Goal: Navigation & Orientation: Find specific page/section

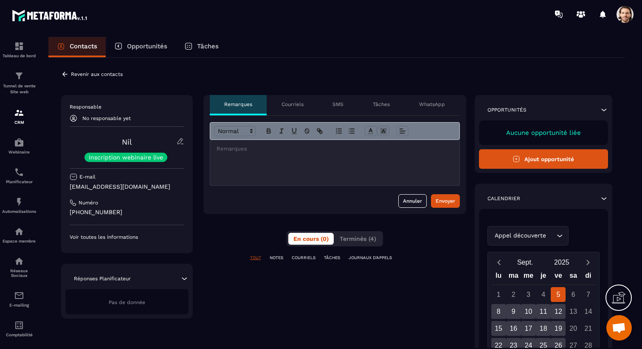
click at [338, 105] on p "SMS" at bounding box center [337, 104] width 11 height 7
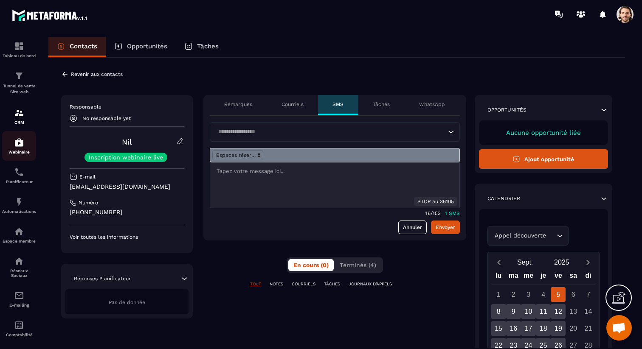
click at [21, 151] on p "Webinaire" at bounding box center [19, 152] width 34 height 5
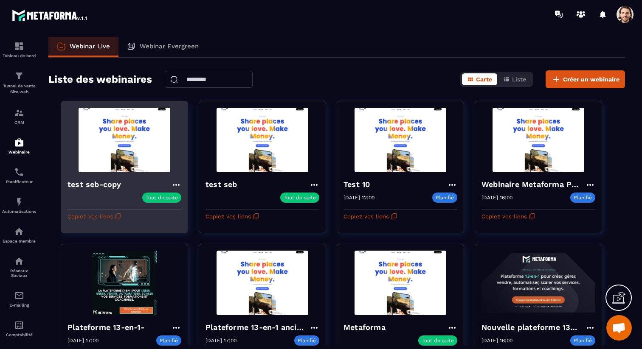
click at [95, 215] on button "Copiez vos liens" at bounding box center [94, 217] width 54 height 14
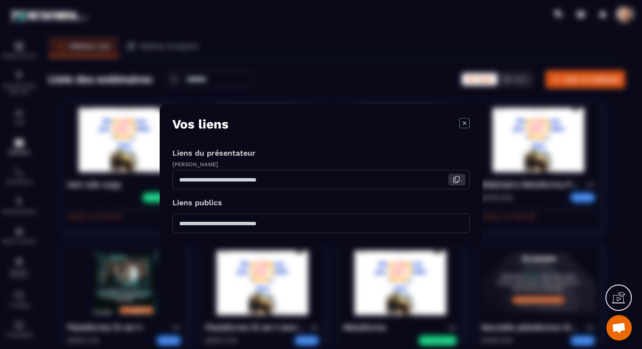
click at [458, 178] on icon "Modal window" at bounding box center [456, 180] width 8 height 8
click at [461, 121] on icon "Modal window" at bounding box center [464, 123] width 10 height 10
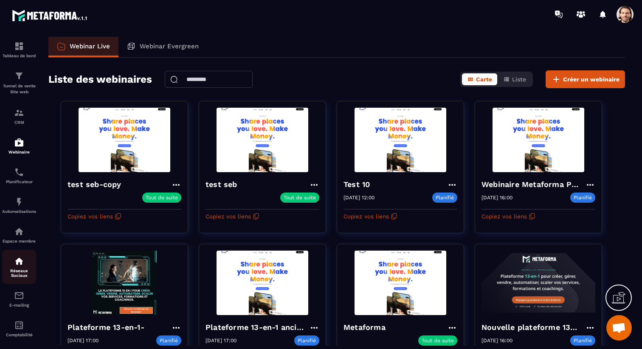
click at [17, 267] on img at bounding box center [19, 261] width 10 height 10
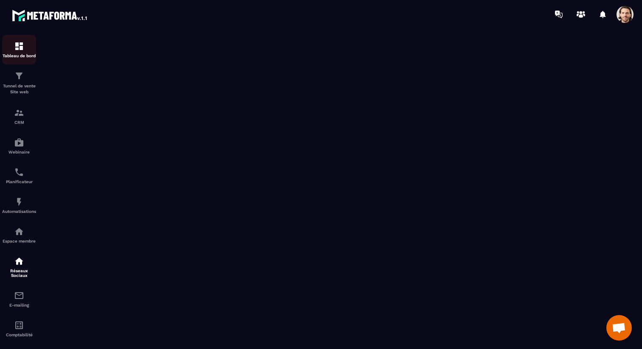
click at [22, 51] on img at bounding box center [19, 46] width 10 height 10
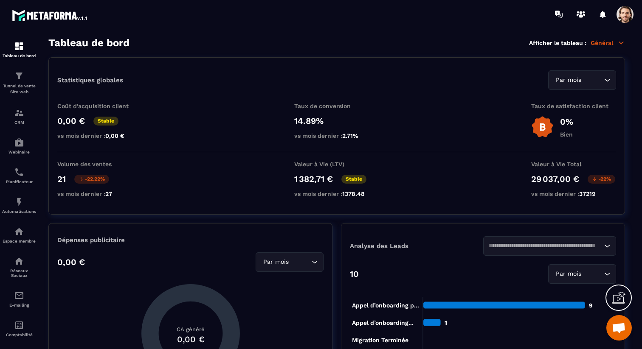
click at [622, 331] on span "Ouvrir le chat" at bounding box center [619, 329] width 14 height 12
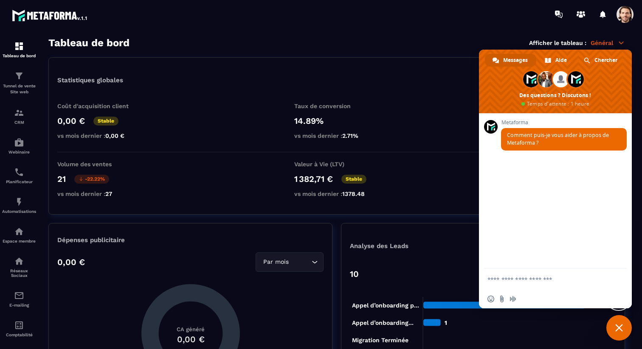
click at [626, 331] on span "Fermer le chat" at bounding box center [618, 327] width 25 height 25
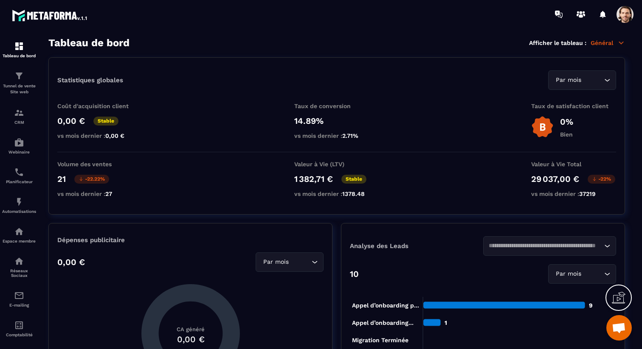
click at [614, 14] on div at bounding box center [593, 14] width 87 height 17
click at [627, 14] on span at bounding box center [624, 14] width 17 height 17
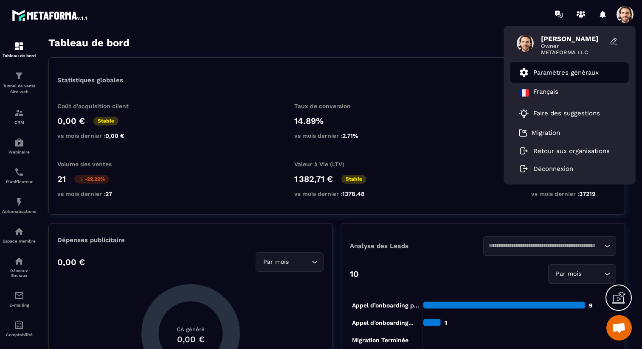
click at [582, 72] on p "Paramètres généraux" at bounding box center [565, 73] width 65 height 8
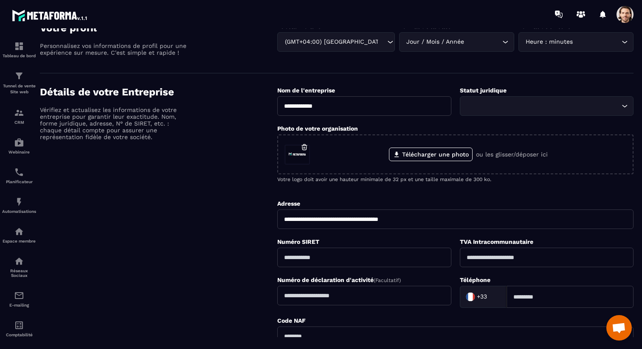
scroll to position [55, 0]
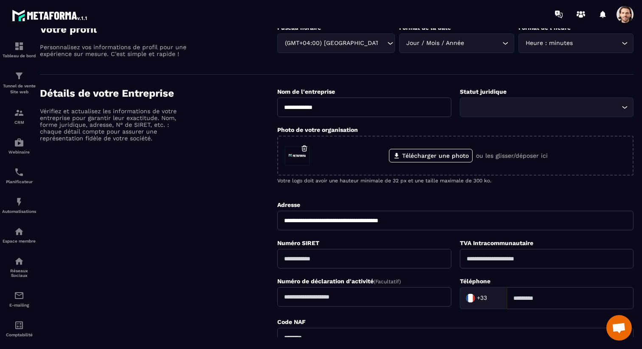
click at [493, 113] on div "Loading..." at bounding box center [547, 108] width 174 height 20
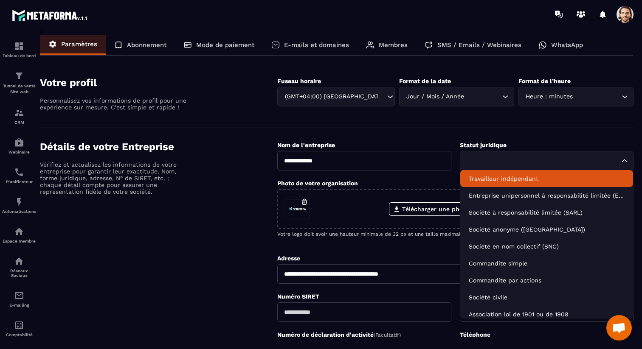
scroll to position [0, 0]
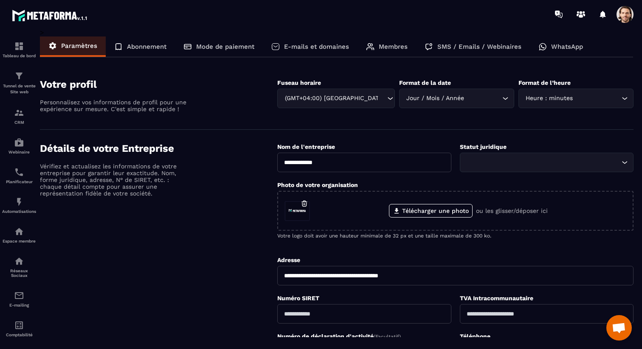
click at [478, 127] on section "Votre profil Personnalisez vos informations de profil pour une expérience sur m…" at bounding box center [336, 98] width 593 height 64
click at [19, 115] on img at bounding box center [19, 113] width 10 height 10
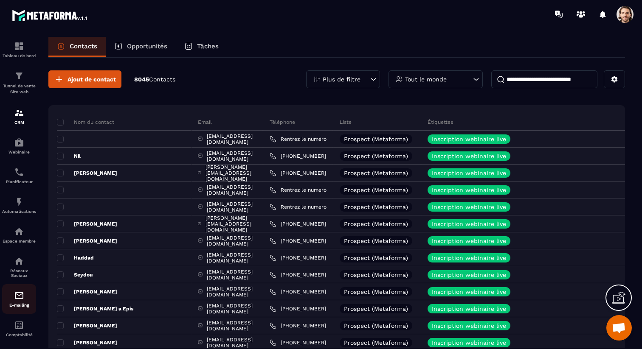
click at [20, 298] on img at bounding box center [19, 296] width 10 height 10
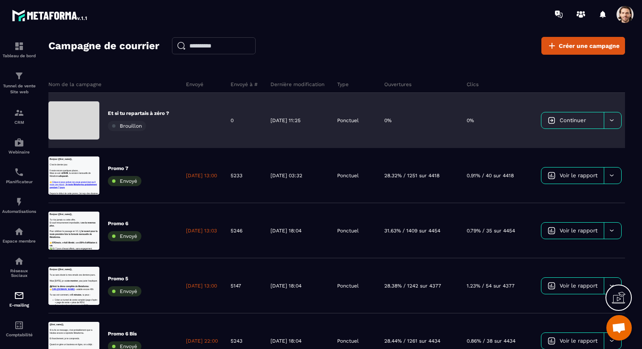
click at [577, 120] on span "Continuer" at bounding box center [572, 120] width 26 height 6
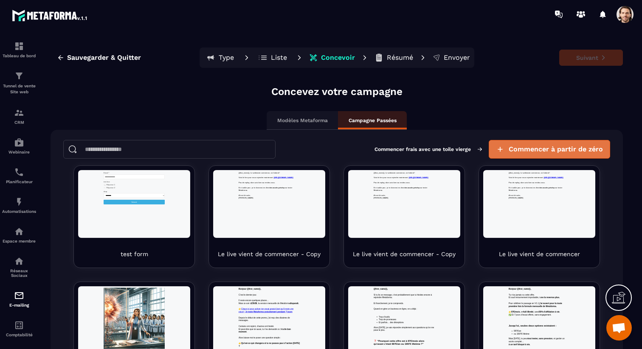
click at [553, 144] on button "Commencer à partir de zéro" at bounding box center [549, 149] width 121 height 19
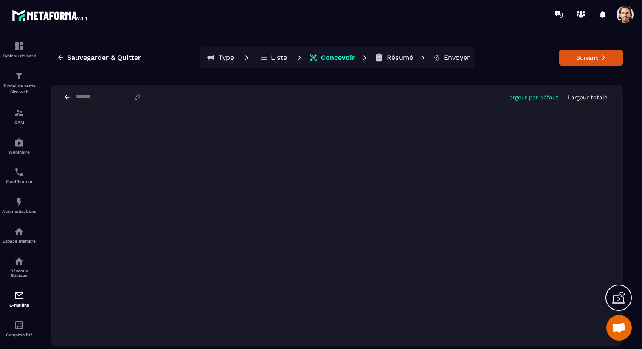
scroll to position [16, 0]
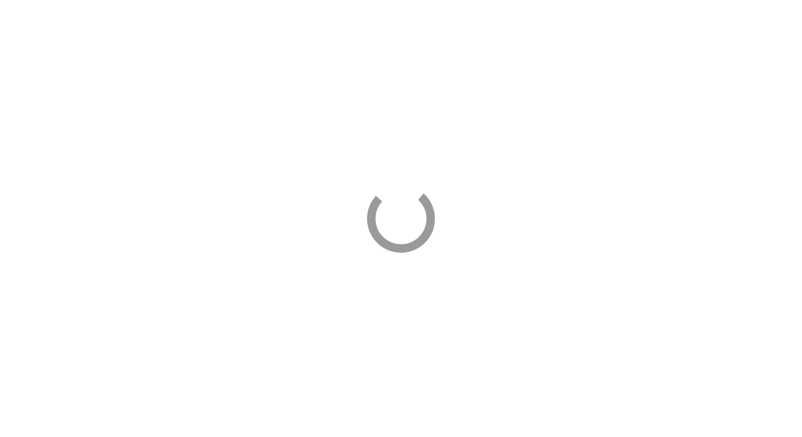
select select "****"
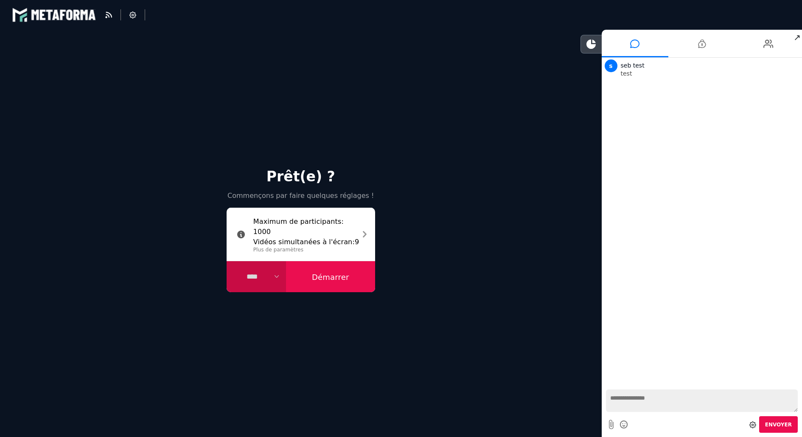
click at [340, 281] on button "Démarrer" at bounding box center [330, 276] width 89 height 31
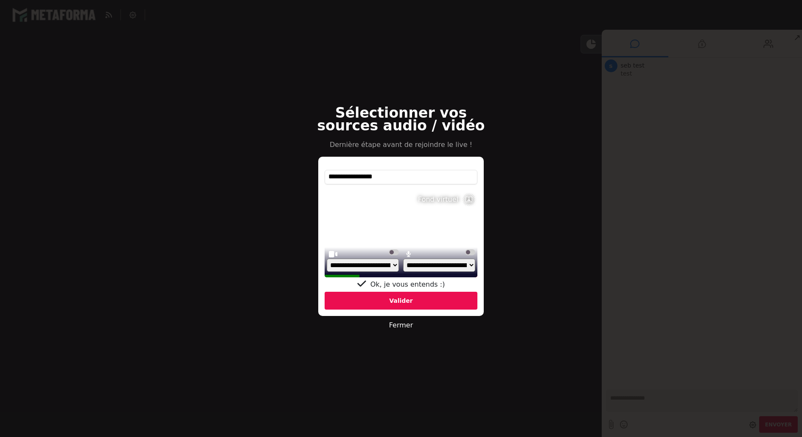
click at [405, 302] on div "Valider" at bounding box center [401, 301] width 153 height 18
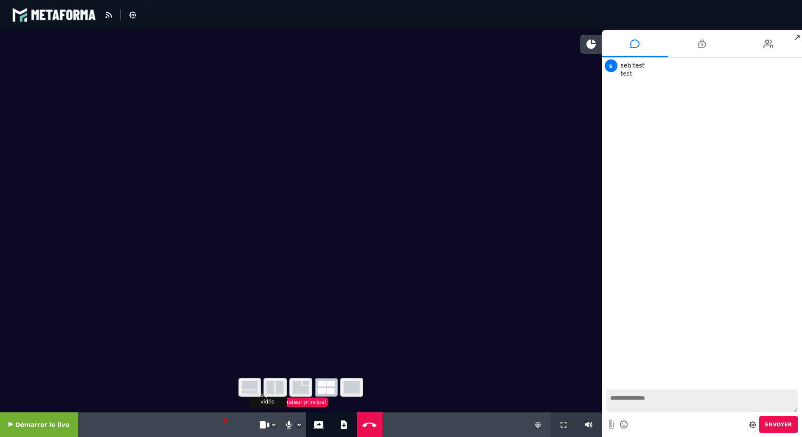
click at [270, 424] on select "**********" at bounding box center [274, 425] width 8 height 8
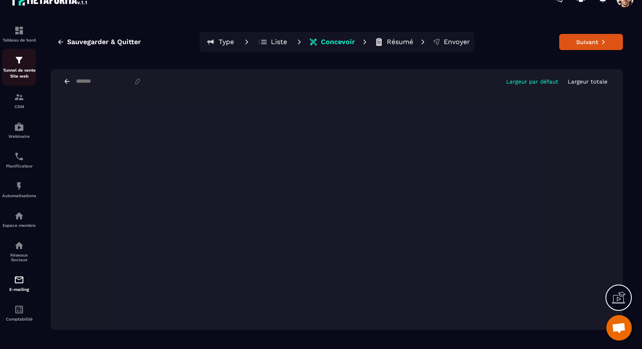
click at [25, 69] on p "Tunnel de vente Site web" at bounding box center [19, 73] width 34 height 12
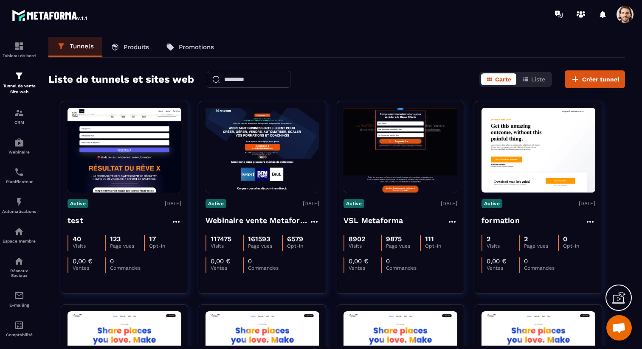
click at [626, 21] on span at bounding box center [624, 14] width 17 height 17
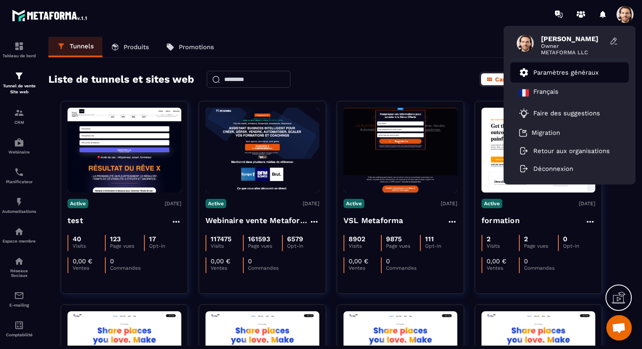
click at [565, 72] on p "Paramètres généraux" at bounding box center [565, 73] width 65 height 8
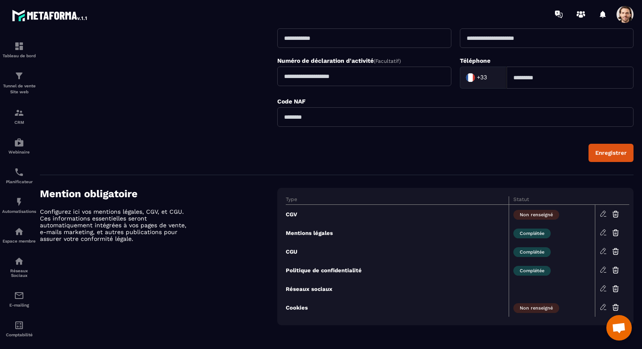
scroll to position [277, 0]
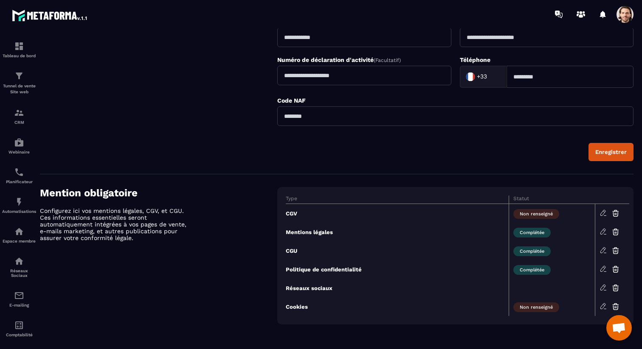
drag, startPoint x: 288, startPoint y: 254, endPoint x: 307, endPoint y: 252, distance: 19.6
click at [307, 252] on td "CGU" at bounding box center [397, 251] width 223 height 19
drag, startPoint x: 343, startPoint y: 269, endPoint x: 367, endPoint y: 269, distance: 23.8
click at [368, 269] on td "Politique de confidentialité" at bounding box center [397, 269] width 223 height 19
click at [603, 214] on icon at bounding box center [603, 213] width 8 height 8
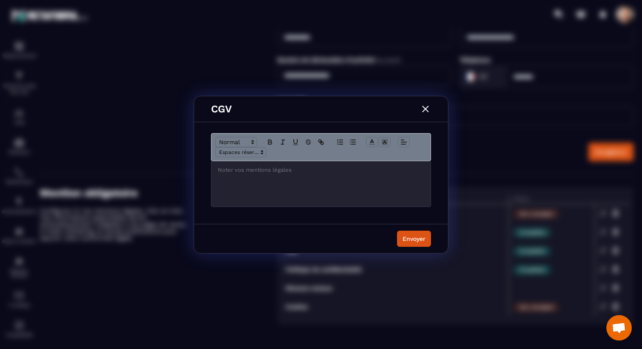
click at [428, 110] on img "Modal window" at bounding box center [425, 109] width 11 height 11
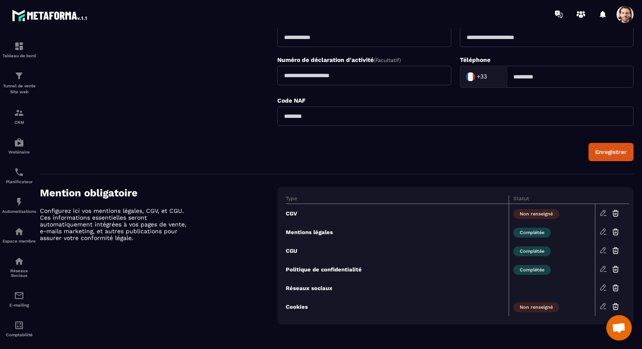
click at [602, 214] on icon at bounding box center [603, 213] width 8 height 8
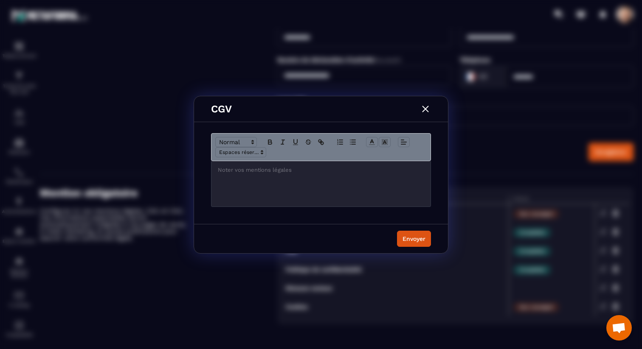
click at [428, 105] on img "Modal window" at bounding box center [425, 109] width 11 height 11
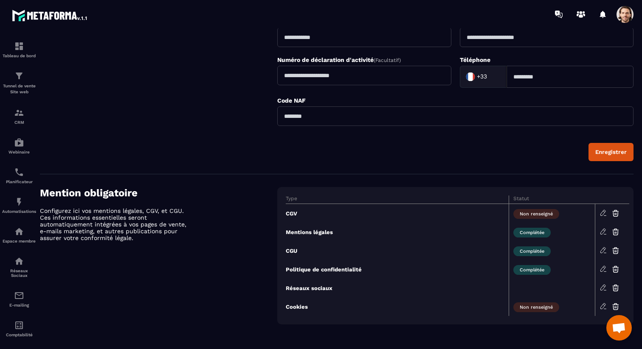
click at [301, 308] on td "Cookies" at bounding box center [397, 307] width 223 height 19
click at [603, 310] on icon at bounding box center [603, 307] width 8 height 8
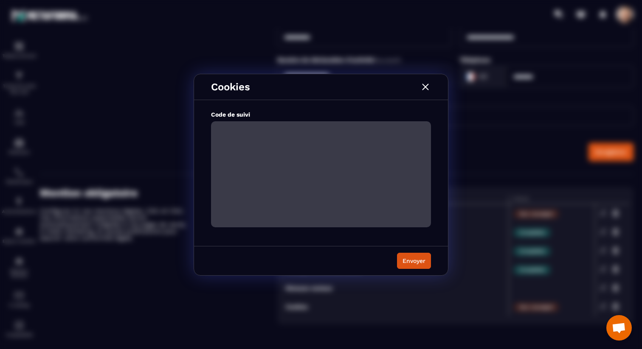
click at [422, 86] on img "Modal window" at bounding box center [425, 86] width 11 height 11
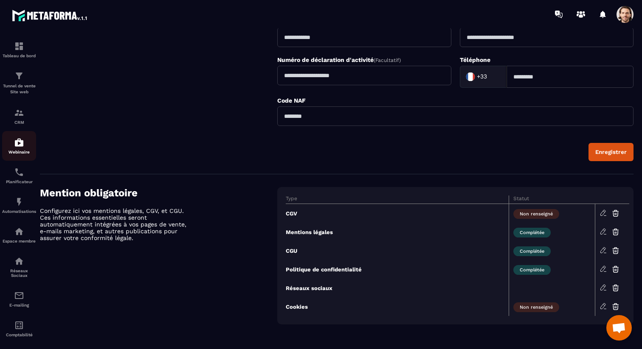
click at [22, 149] on div "Webinaire" at bounding box center [19, 146] width 34 height 17
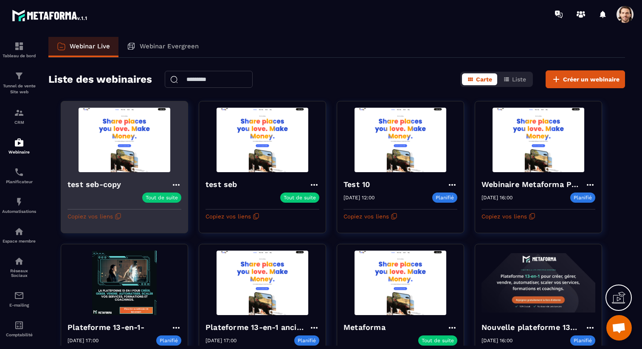
click at [89, 218] on button "Copiez vos liens" at bounding box center [94, 217] width 54 height 14
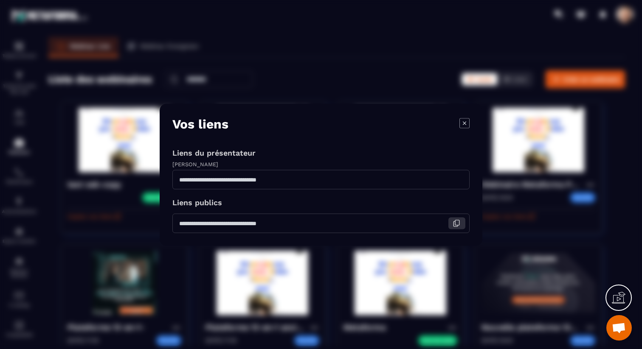
click at [452, 226] on icon "Modal window" at bounding box center [456, 223] width 8 height 8
click at [466, 120] on icon "Modal window" at bounding box center [464, 123] width 10 height 10
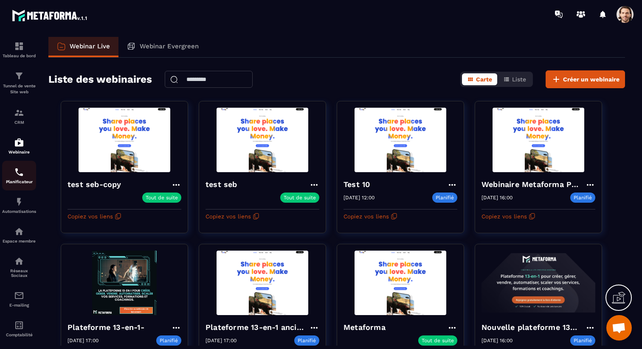
click at [17, 183] on p "Planificateur" at bounding box center [19, 182] width 34 height 5
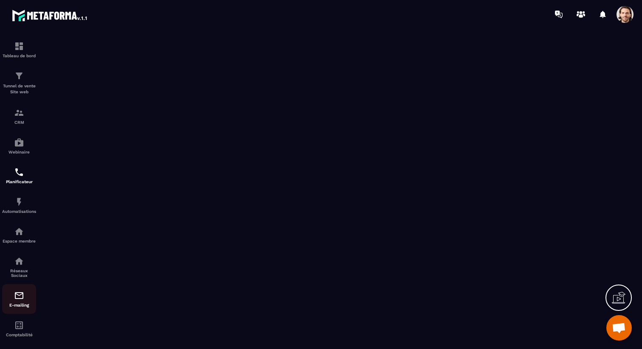
click at [26, 297] on div "E-mailing" at bounding box center [19, 299] width 34 height 17
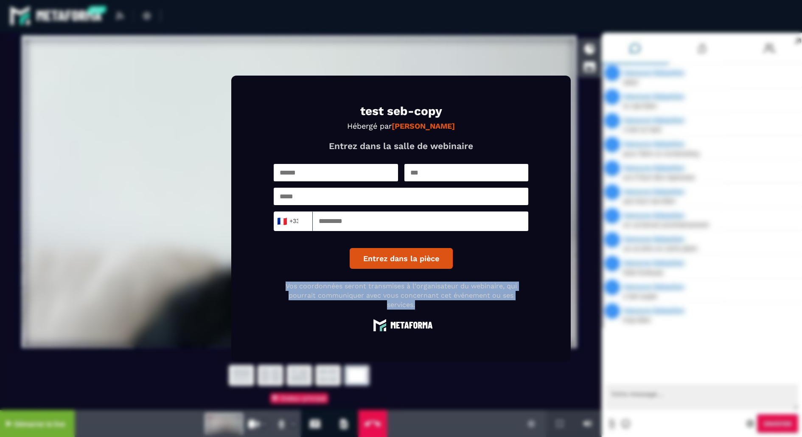
drag, startPoint x: 286, startPoint y: 287, endPoint x: 501, endPoint y: 301, distance: 215.7
click at [502, 301] on p "Vos coordonnées seront transmises à l'organisateur du webinaire, qui pourrait c…" at bounding box center [401, 295] width 255 height 28
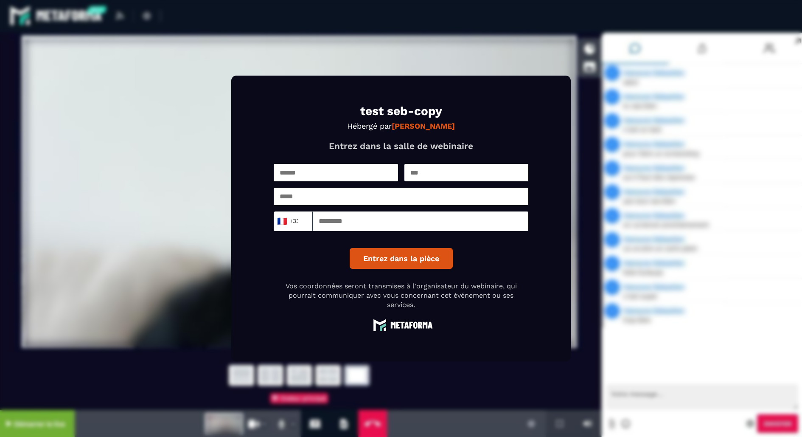
click at [495, 307] on p "Vos coordonnées seront transmises à l'organisateur du webinaire, qui pourrait c…" at bounding box center [401, 295] width 255 height 28
click at [282, 289] on p "Vos coordonnées seront transmises à l'organisateur du webinaire, qui pourrait c…" at bounding box center [401, 295] width 255 height 28
click at [282, 288] on p "Vos coordonnées seront transmises à l'organisateur du webinaire, qui pourrait c…" at bounding box center [401, 295] width 255 height 28
drag, startPoint x: 277, startPoint y: 285, endPoint x: 307, endPoint y: 287, distance: 30.6
click at [307, 287] on p "Vos coordonnées seront transmises à l'organisateur du webinaire, qui pourrait c…" at bounding box center [401, 295] width 255 height 28
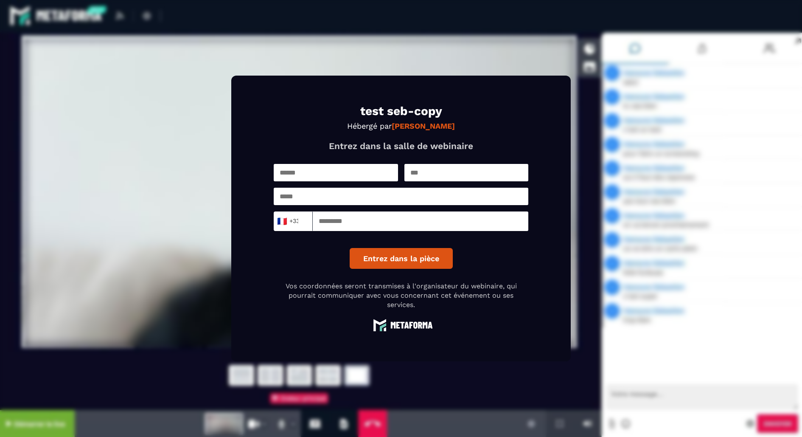
click at [292, 288] on p "Vos coordonnées seront transmises à l'organisateur du webinaire, qui pourrait c…" at bounding box center [401, 295] width 255 height 28
